Goal: Register for event/course

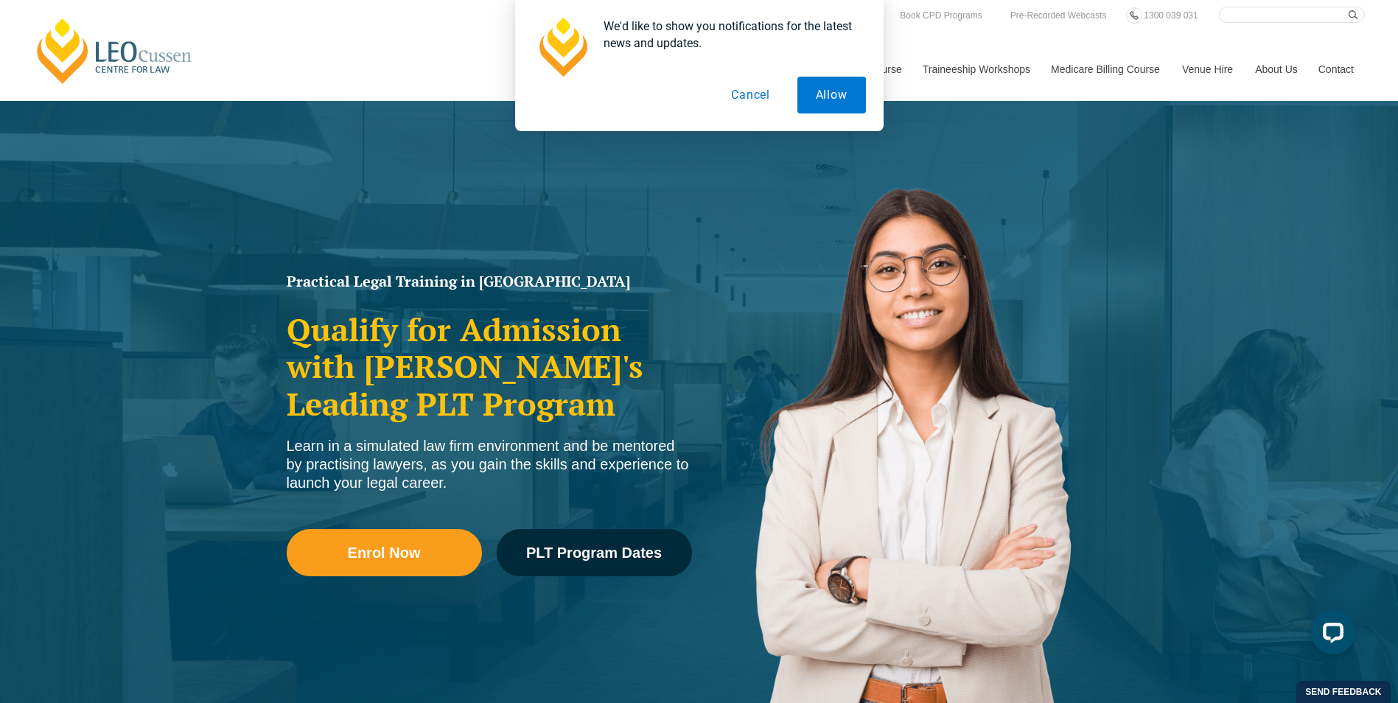
click at [761, 99] on button "Cancel" at bounding box center [751, 95] width 76 height 37
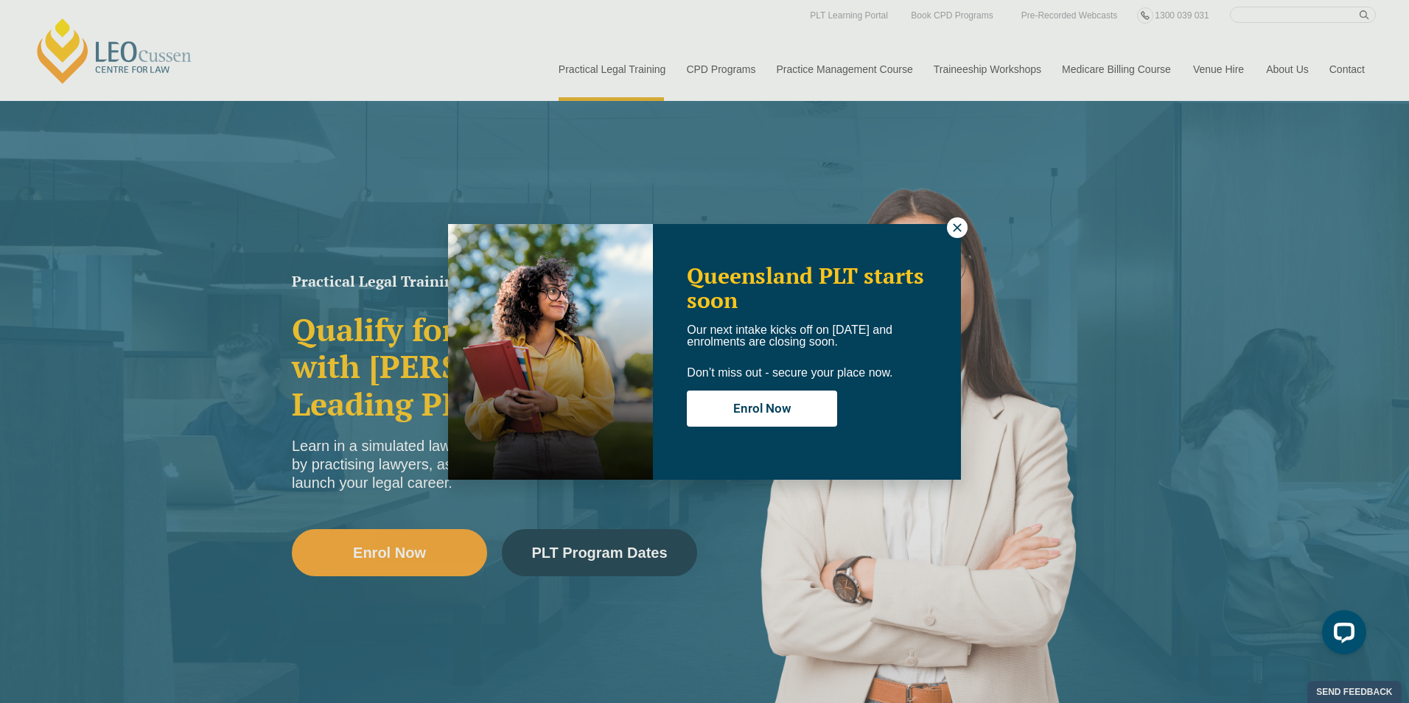
click at [947, 223] on div "Queensland PLT starts soon Our next intake kicks off on 22 September and enrolm…" at bounding box center [704, 351] width 1409 height 703
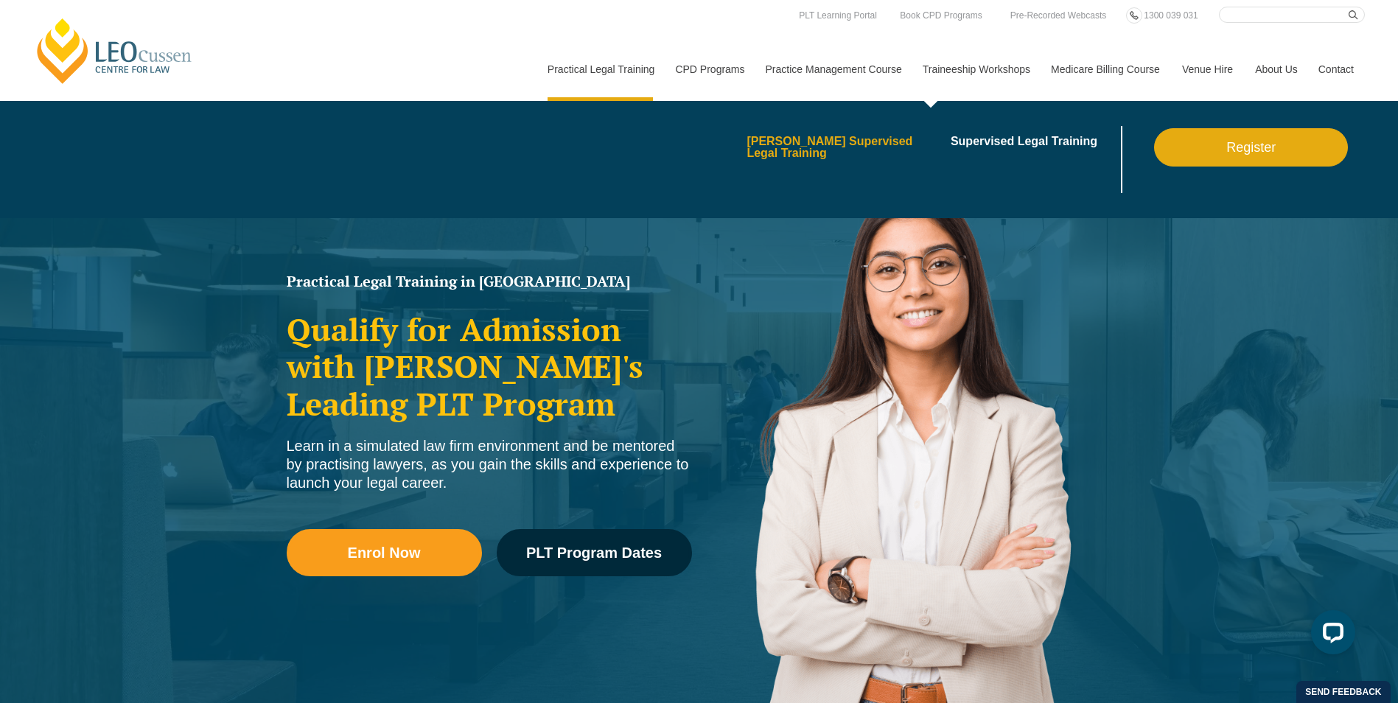
click at [826, 146] on link "[PERSON_NAME] Supervised Legal Training" at bounding box center [844, 148] width 194 height 24
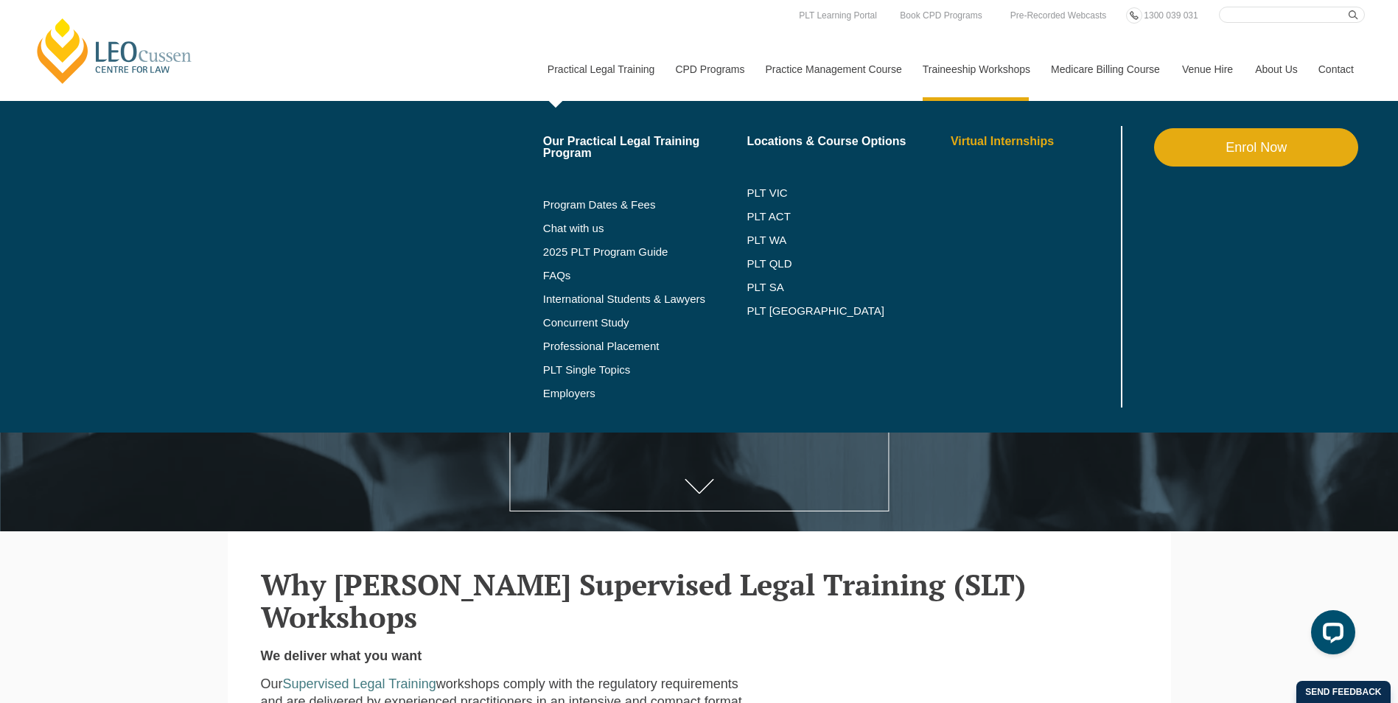
click at [1009, 142] on link "Virtual Internships" at bounding box center [1034, 142] width 167 height 12
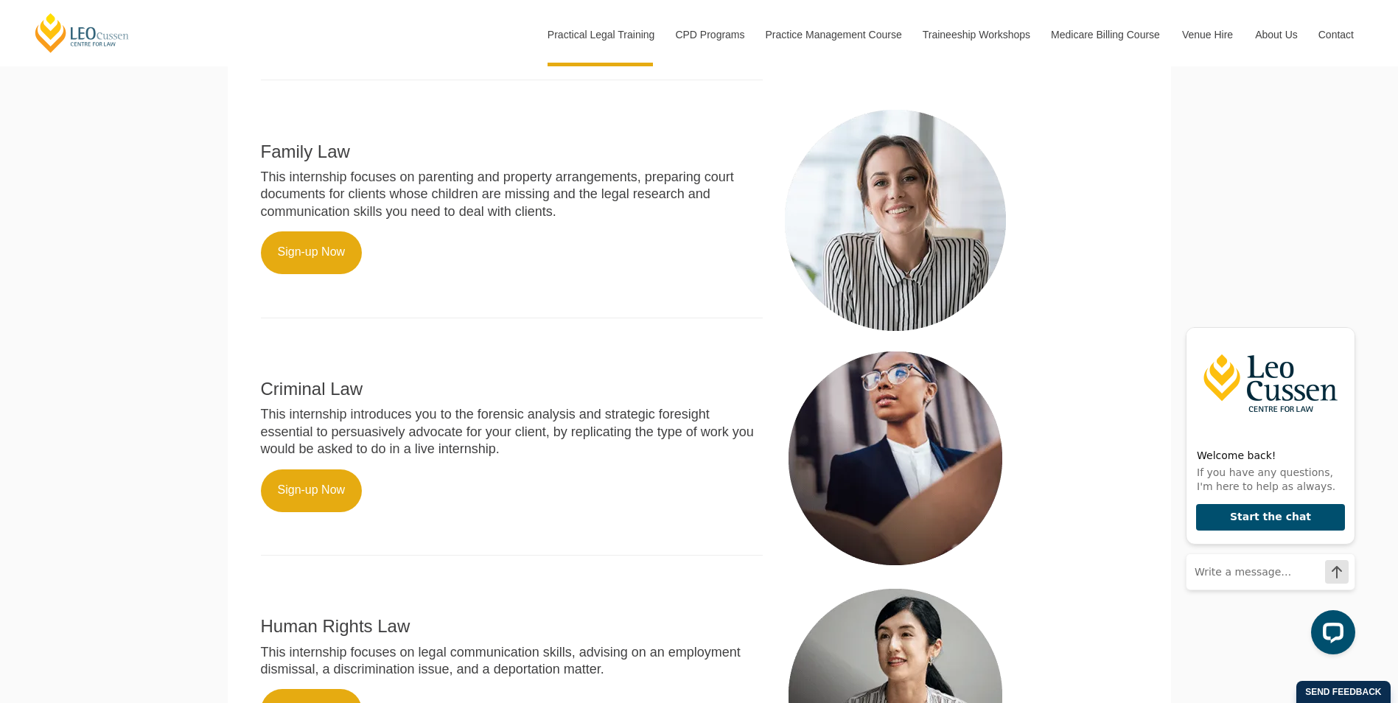
scroll to position [811, 0]
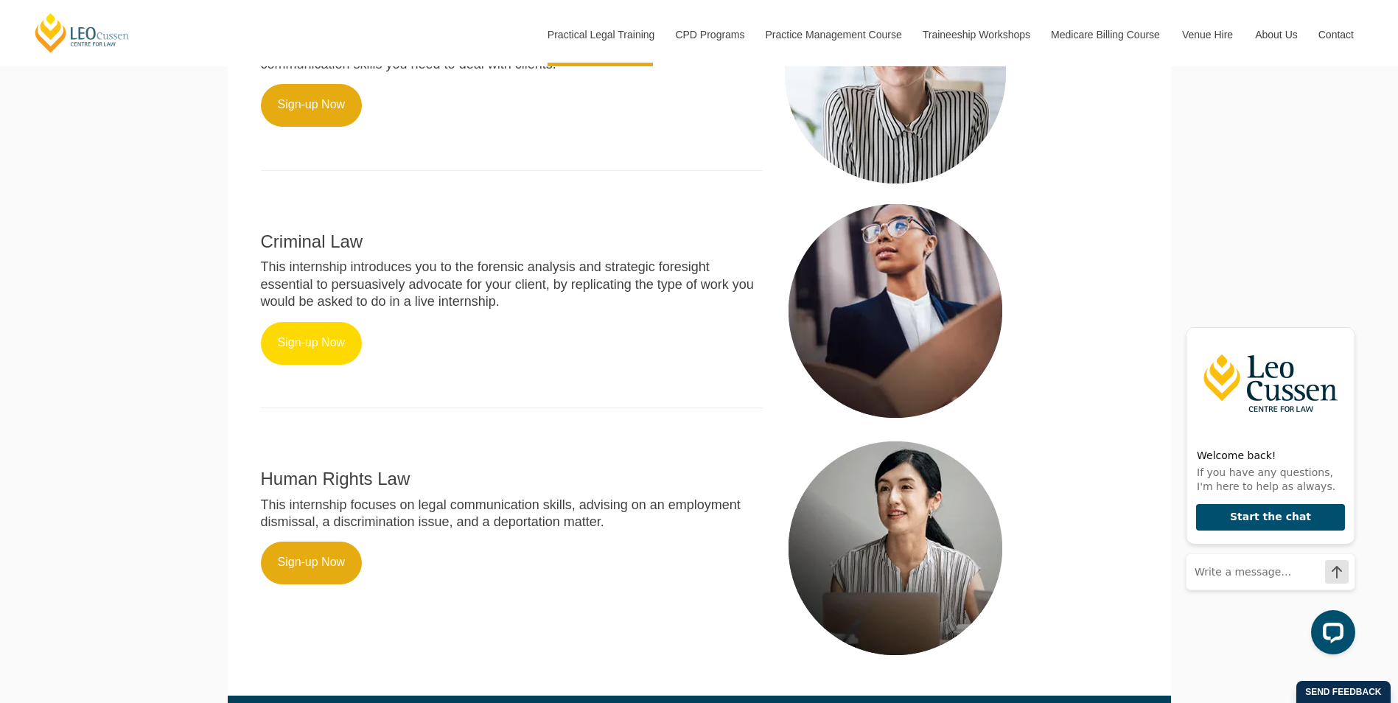
click at [315, 349] on link "Sign-up Now" at bounding box center [312, 343] width 102 height 43
